Goal: Check status: Check status

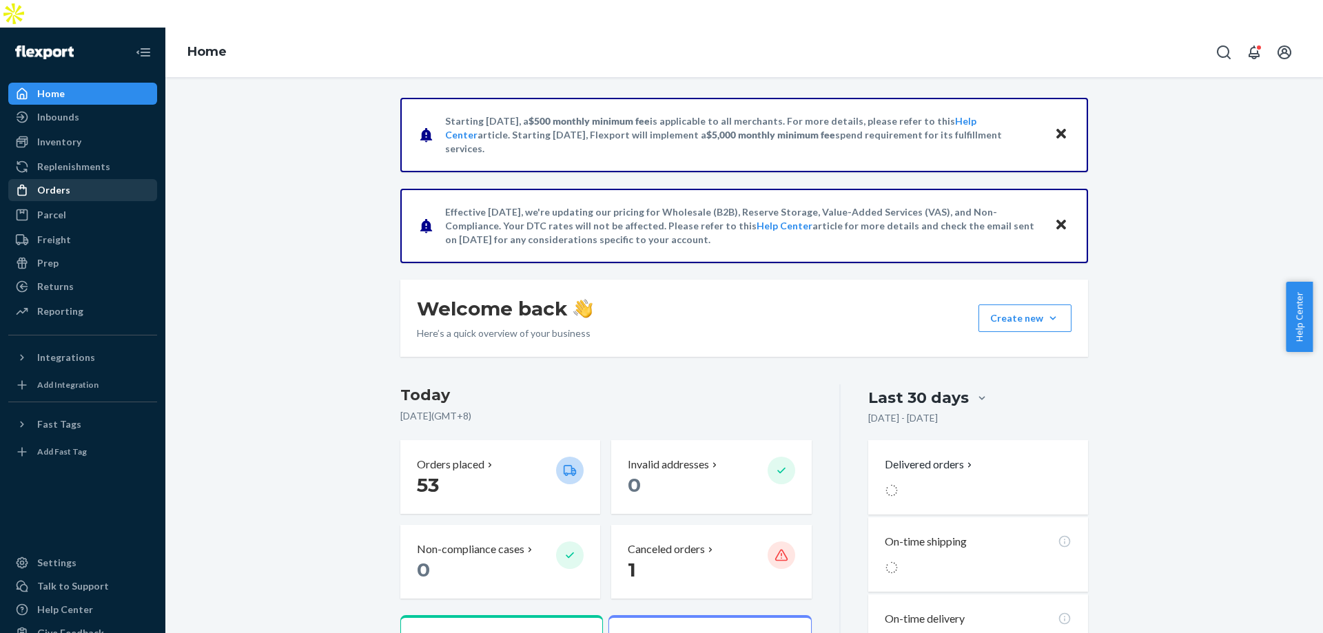
click at [71, 181] on div "Orders" at bounding box center [83, 190] width 146 height 19
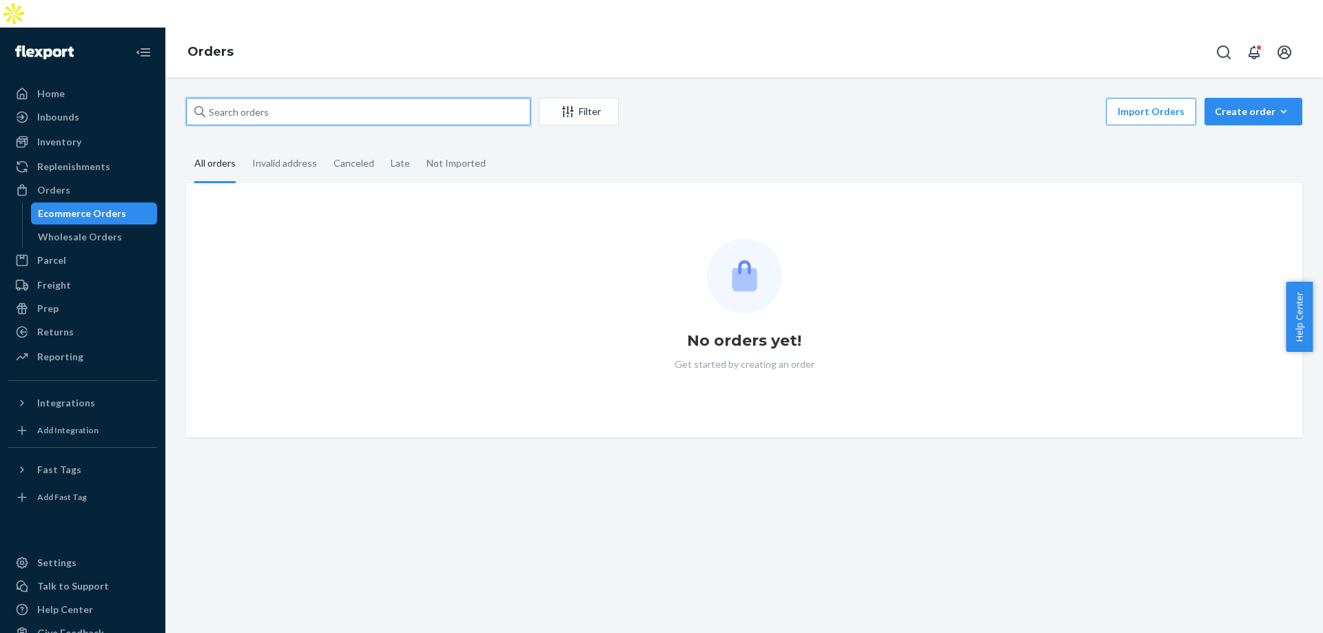
click at [334, 98] on input "text" at bounding box center [358, 112] width 345 height 28
paste input "MSMD38233"
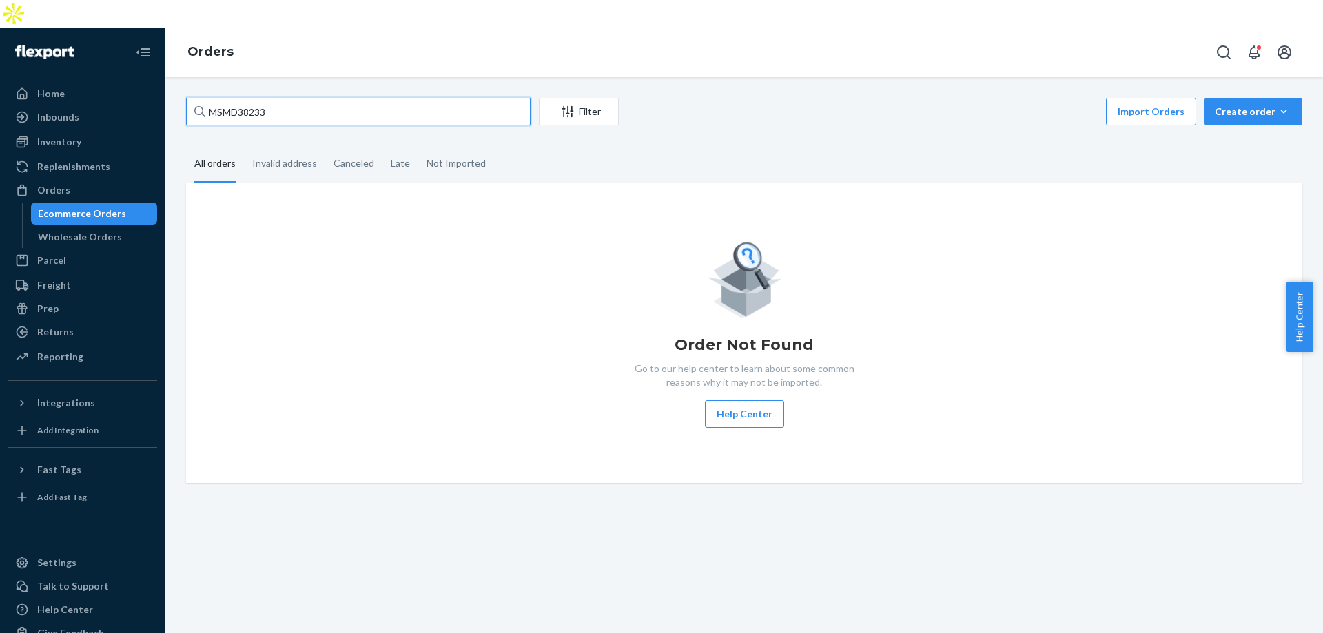
type input "MSMD38233"
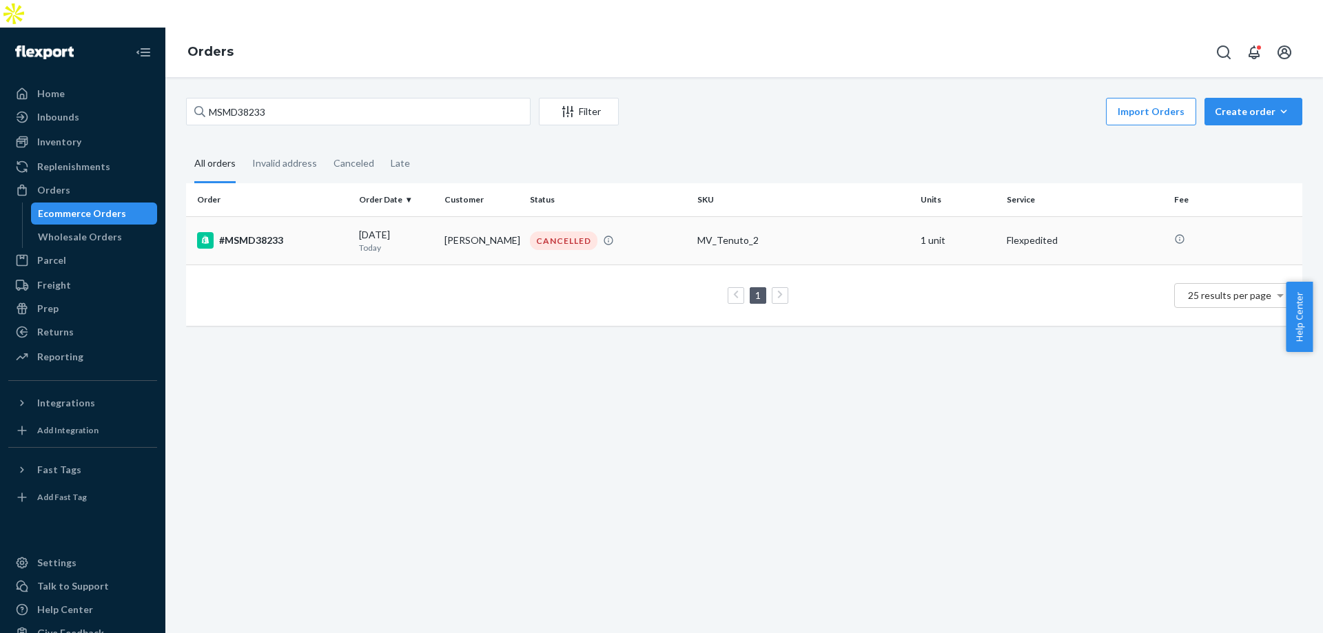
click at [487, 232] on td "[PERSON_NAME]" at bounding box center [481, 240] width 85 height 48
